Goal: Transaction & Acquisition: Book appointment/travel/reservation

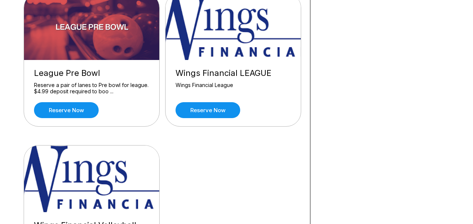
scroll to position [893, 0]
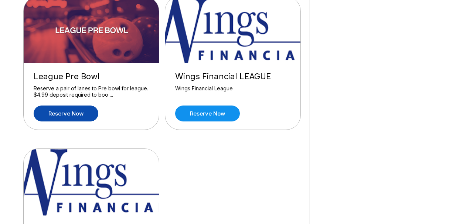
click at [82, 113] on link "Reserve now" at bounding box center [66, 113] width 65 height 16
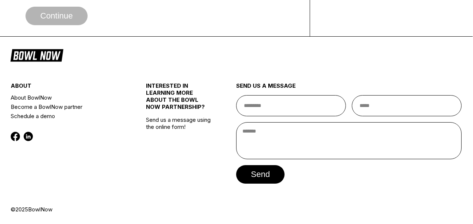
scroll to position [0, 0]
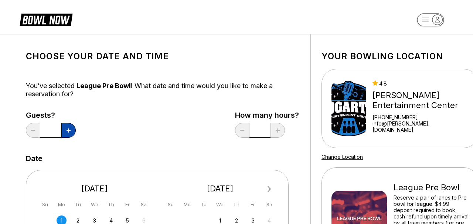
click at [65, 130] on button at bounding box center [68, 130] width 14 height 15
type input "*"
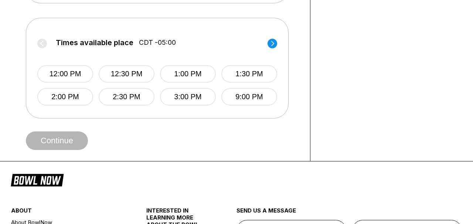
scroll to position [299, 0]
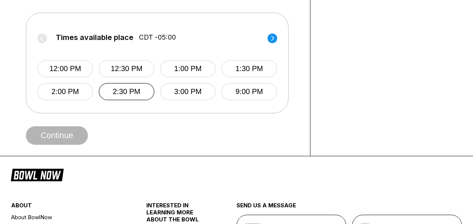
click at [133, 91] on button "2:30 PM" at bounding box center [127, 91] width 56 height 17
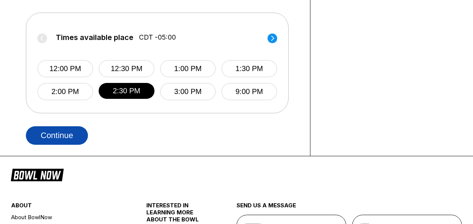
click at [76, 132] on button "Continue" at bounding box center [57, 135] width 62 height 18
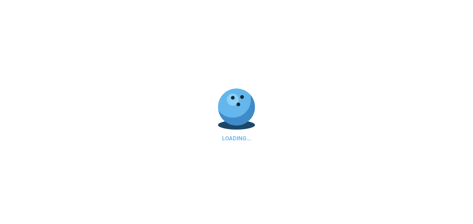
select select "**"
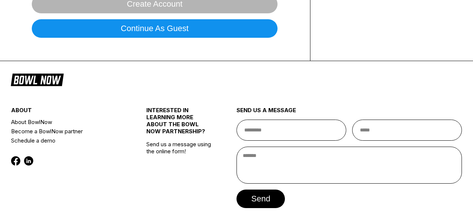
scroll to position [0, 0]
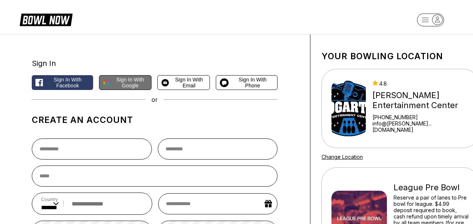
click at [140, 78] on span "Sign in with Google" at bounding box center [130, 83] width 35 height 12
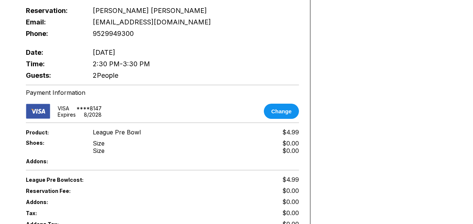
scroll to position [364, 0]
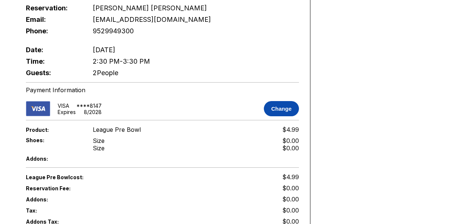
click at [274, 106] on button "Change" at bounding box center [281, 108] width 35 height 15
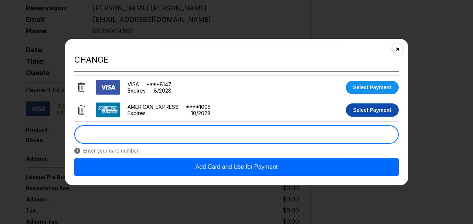
click at [361, 112] on button "Select Payment" at bounding box center [372, 109] width 53 height 13
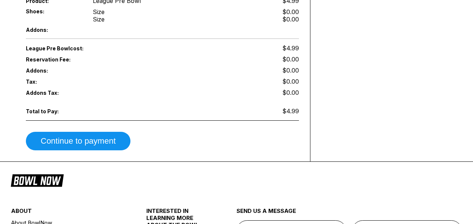
scroll to position [496, 0]
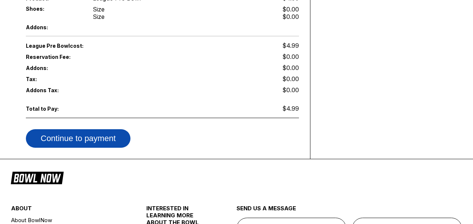
click at [92, 131] on button "Continue to payment" at bounding box center [78, 138] width 105 height 18
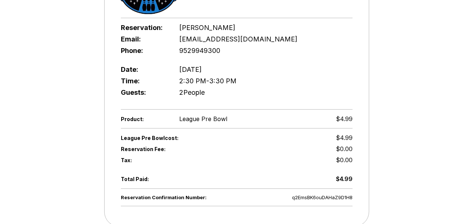
scroll to position [174, 0]
